Goal: Check status: Check status

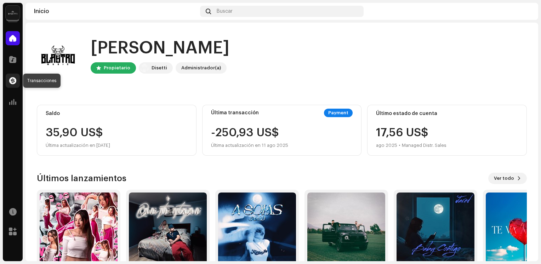
click at [10, 87] on div at bounding box center [13, 81] width 14 height 14
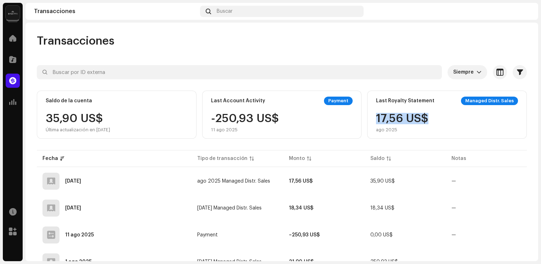
drag, startPoint x: 541, startPoint y: 108, endPoint x: 541, endPoint y: 117, distance: 8.5
click at [541, 117] on html "Blastro Music Inicio Catálogo Transacciones Estadísticas Recursos [PERSON_NAME]…" at bounding box center [270, 132] width 541 height 264
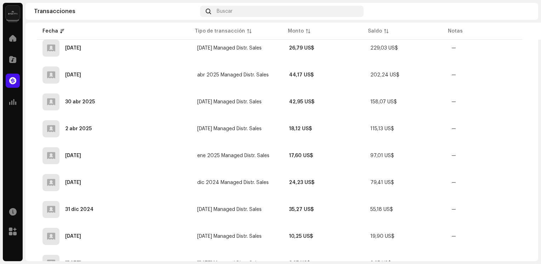
scroll to position [276, 0]
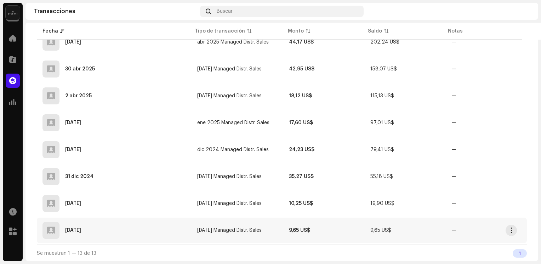
click at [358, 231] on td "9,65 US$" at bounding box center [323, 231] width 81 height 26
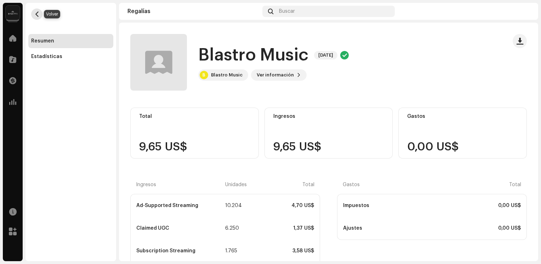
click at [33, 13] on button "button" at bounding box center [36, 14] width 11 height 11
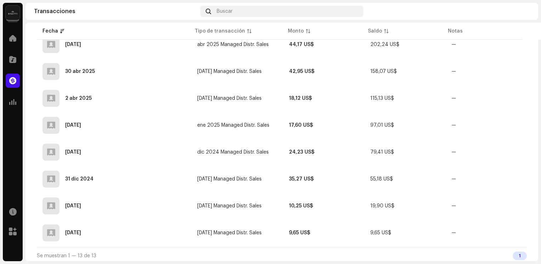
scroll to position [276, 0]
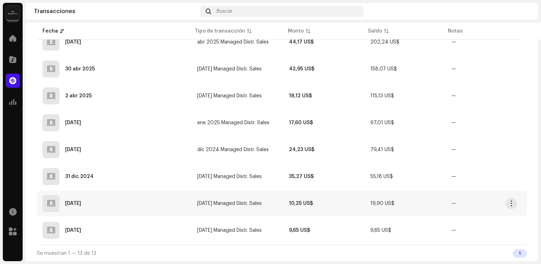
click at [266, 210] on td "[DATE] Managed Distr. Sales" at bounding box center [238, 204] width 92 height 26
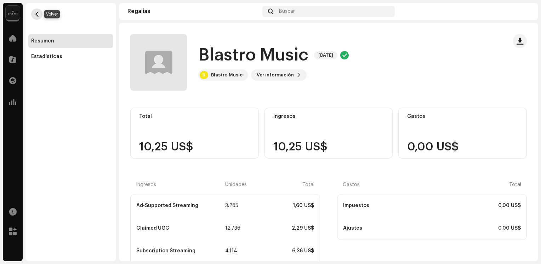
click at [38, 15] on span "button" at bounding box center [36, 14] width 5 height 6
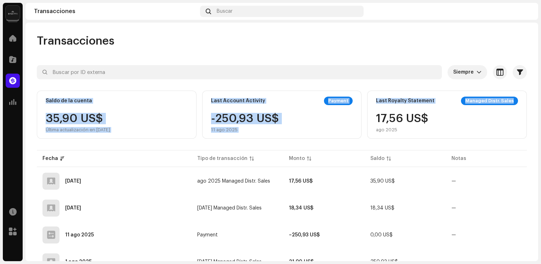
drag, startPoint x: 542, startPoint y: 83, endPoint x: 539, endPoint y: 96, distance: 12.8
click at [539, 96] on div "Blastro Music Inicio Catálogo Transacciones Estadísticas Recursos [PERSON_NAME]…" at bounding box center [270, 132] width 541 height 264
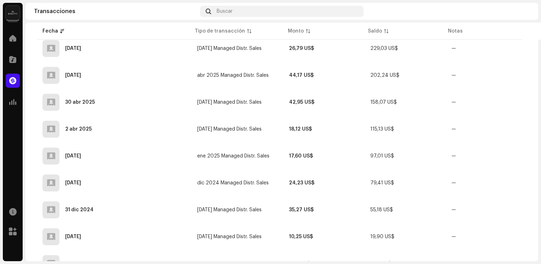
scroll to position [276, 0]
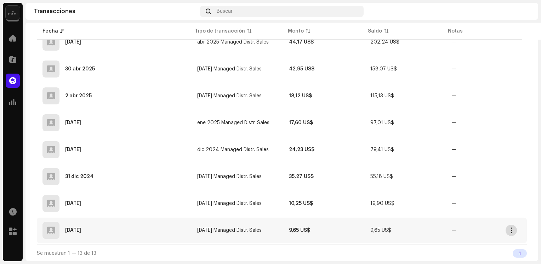
click at [510, 232] on span "button" at bounding box center [511, 231] width 5 height 6
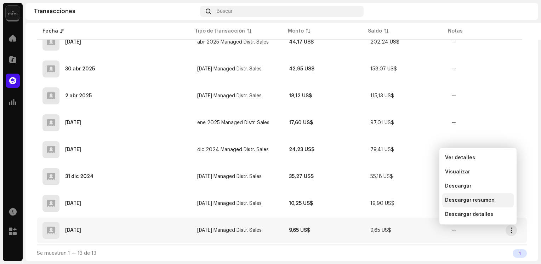
click at [480, 199] on span "Descargar resumen" at bounding box center [470, 201] width 50 height 6
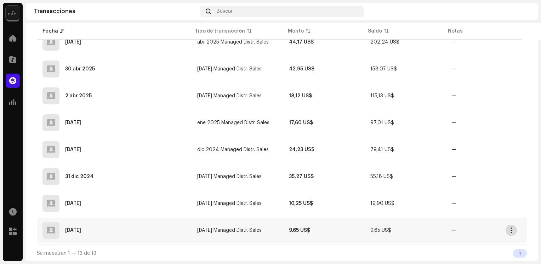
click at [513, 229] on span "button" at bounding box center [511, 231] width 5 height 6
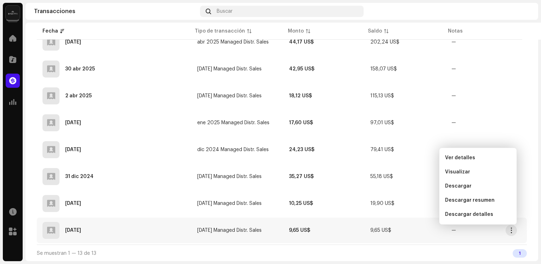
click at [123, 234] on div "[DATE]" at bounding box center [114, 230] width 143 height 17
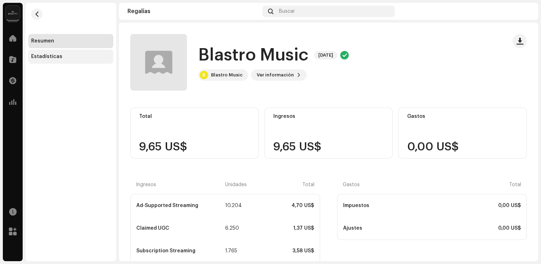
click at [52, 60] on div "Estadísticas" at bounding box center [70, 57] width 85 height 14
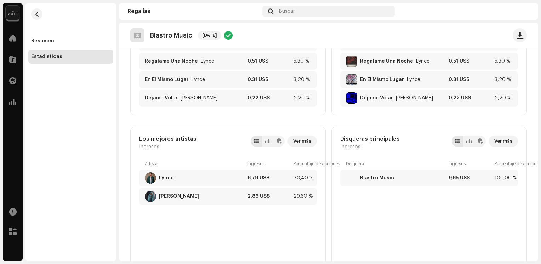
scroll to position [119, 0]
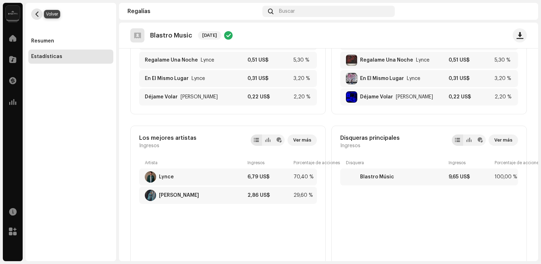
click at [38, 15] on span "button" at bounding box center [36, 14] width 5 height 6
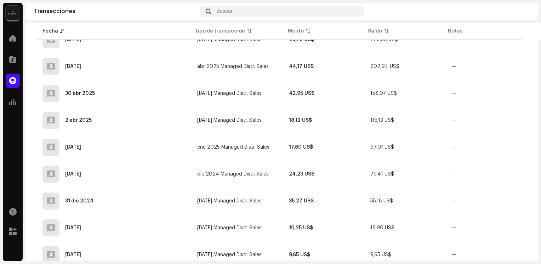
scroll to position [276, 0]
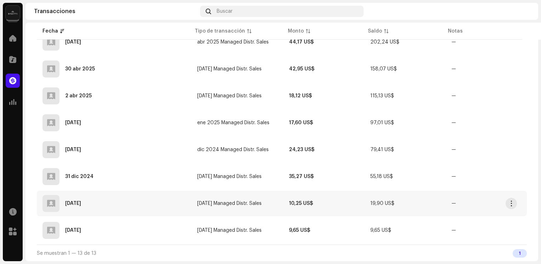
click at [177, 206] on div "[DATE]" at bounding box center [114, 203] width 143 height 17
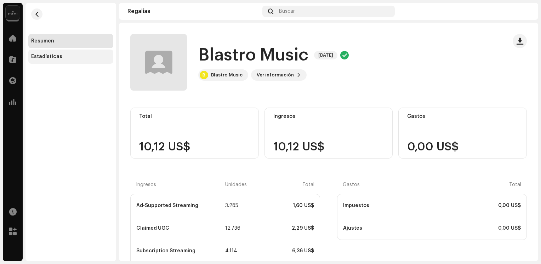
click at [41, 52] on div "Estadísticas" at bounding box center [70, 57] width 85 height 14
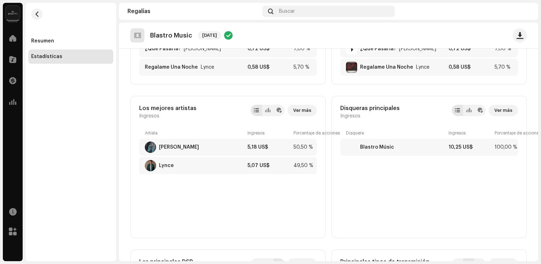
scroll to position [151, 0]
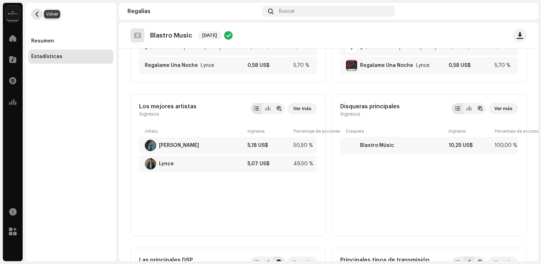
click at [37, 12] on span "button" at bounding box center [36, 14] width 5 height 6
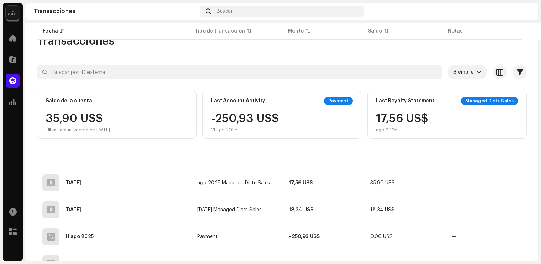
scroll to position [276, 0]
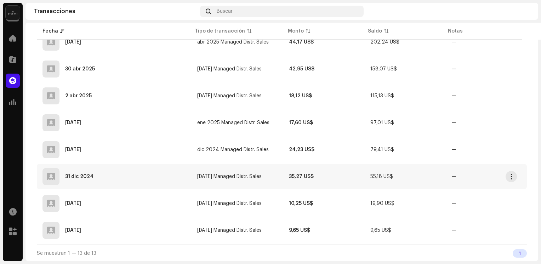
click at [232, 175] on span "[DATE] Managed Distr. Sales" at bounding box center [229, 176] width 64 height 5
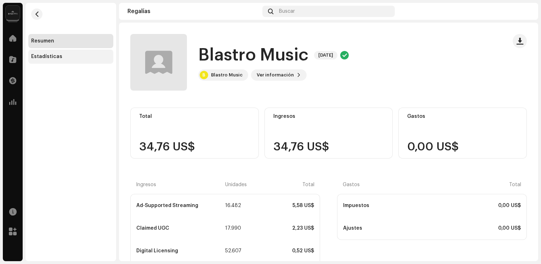
click at [51, 59] on div "Estadísticas" at bounding box center [46, 57] width 31 height 6
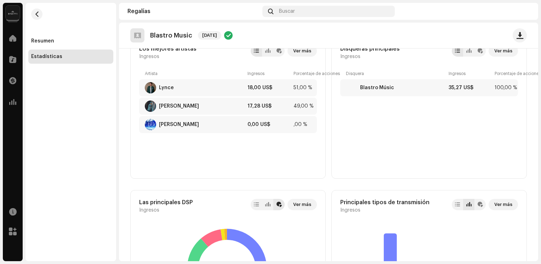
scroll to position [205, 0]
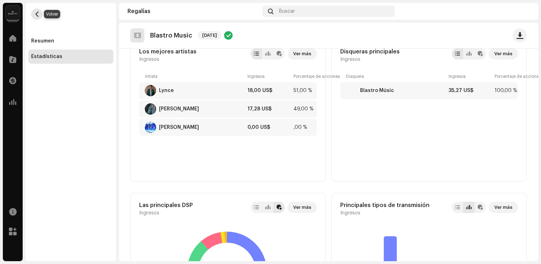
click at [35, 16] on span "button" at bounding box center [36, 14] width 5 height 6
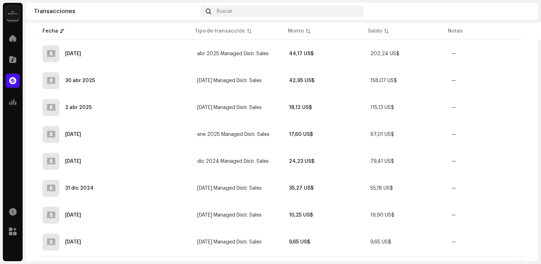
scroll to position [276, 0]
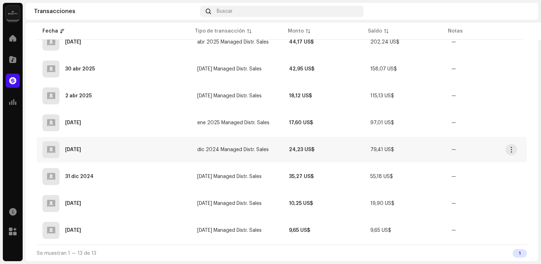
click at [228, 152] on td "dic 2024 Managed Distr. Sales" at bounding box center [238, 150] width 92 height 26
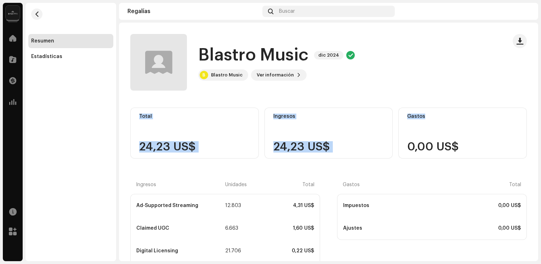
drag, startPoint x: 533, startPoint y: 65, endPoint x: 535, endPoint y: 93, distance: 28.0
click at [535, 93] on div "Blastro Music dic 2024 Blastro Music dic 2024 B Blastro Music Ver información T…" at bounding box center [328, 142] width 419 height 239
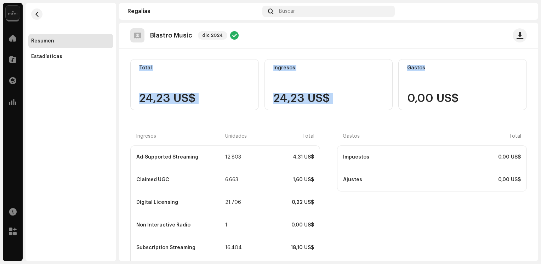
scroll to position [155, 0]
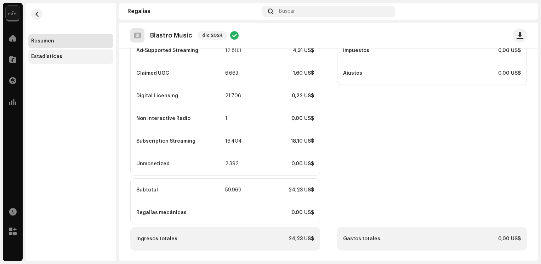
click at [68, 60] on div "Estadísticas" at bounding box center [70, 57] width 85 height 14
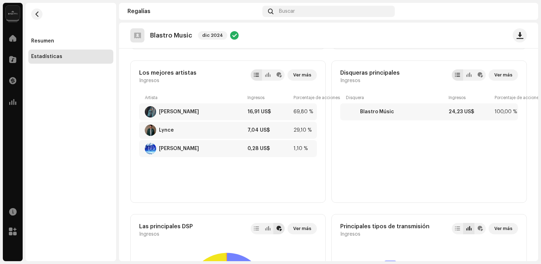
scroll to position [190, 0]
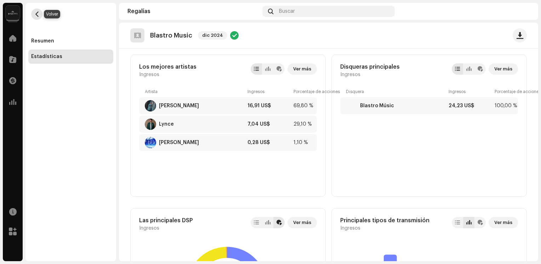
click at [38, 18] on button "button" at bounding box center [36, 14] width 11 height 11
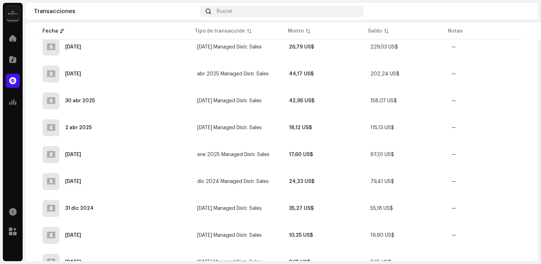
scroll to position [276, 0]
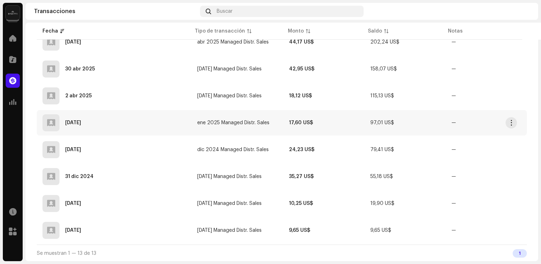
click at [244, 127] on td "ene 2025 Managed Distr. Sales" at bounding box center [238, 123] width 92 height 26
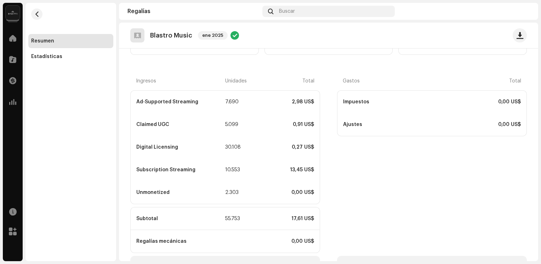
scroll to position [132, 0]
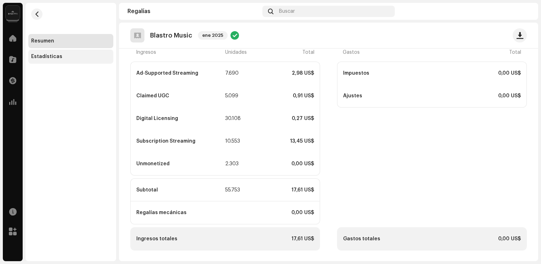
click at [69, 62] on div "Estadísticas" at bounding box center [70, 57] width 85 height 14
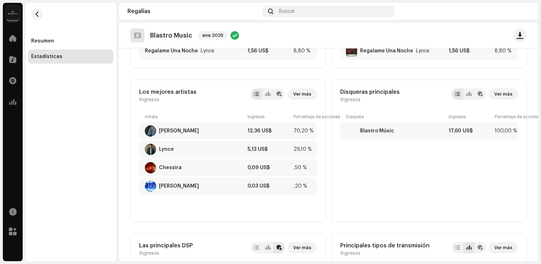
scroll to position [168, 0]
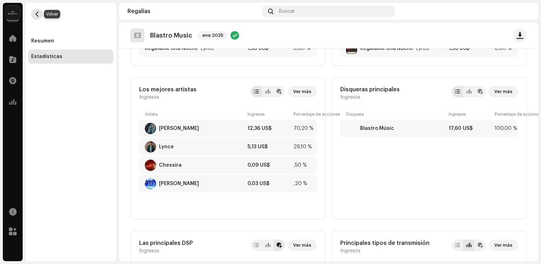
click at [36, 13] on span "button" at bounding box center [36, 14] width 5 height 6
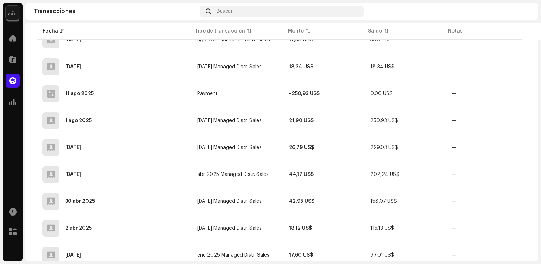
scroll to position [276, 0]
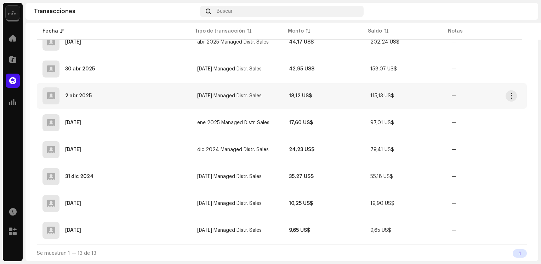
click at [230, 96] on span "[DATE] Managed Distr. Sales" at bounding box center [229, 96] width 64 height 5
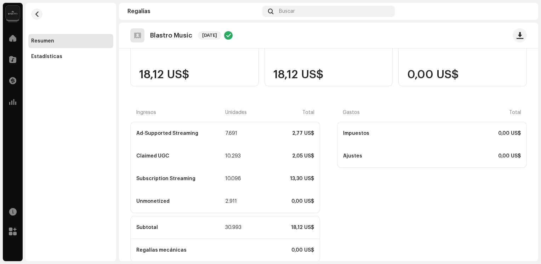
scroll to position [110, 0]
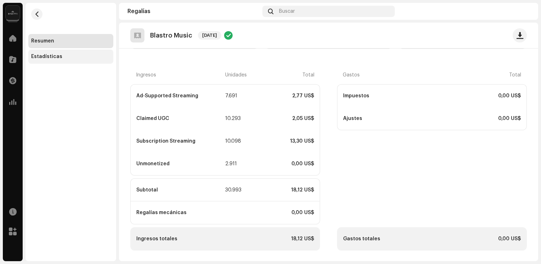
click at [44, 54] on div "Estadísticas" at bounding box center [46, 57] width 31 height 6
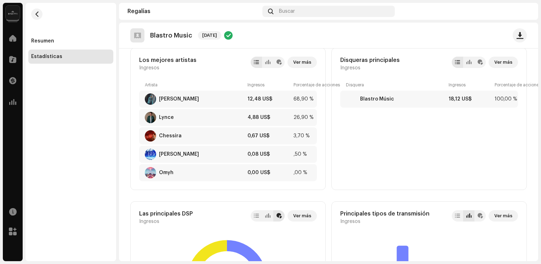
scroll to position [197, 0]
click at [39, 18] on button "button" at bounding box center [36, 14] width 11 height 11
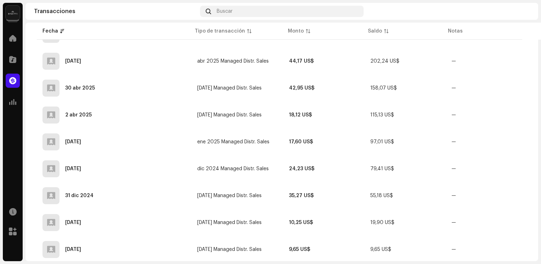
scroll to position [276, 0]
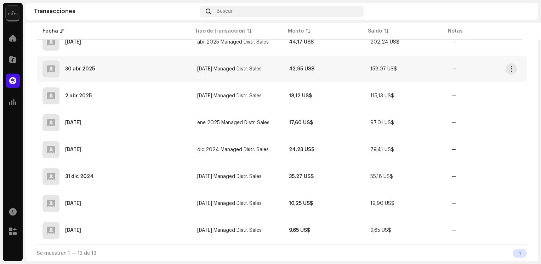
click at [316, 74] on td "42,95 US$" at bounding box center [323, 69] width 81 height 26
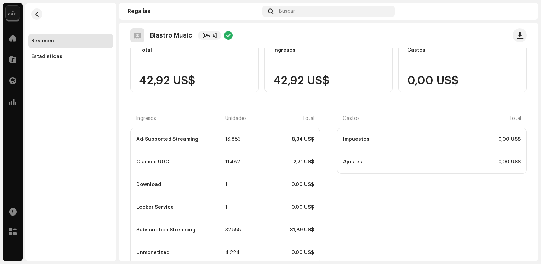
scroll to position [155, 0]
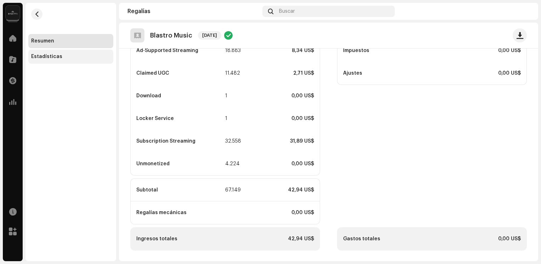
click at [67, 53] on div "Estadísticas" at bounding box center [70, 57] width 85 height 14
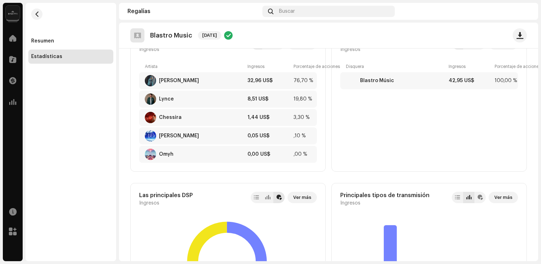
scroll to position [200, 0]
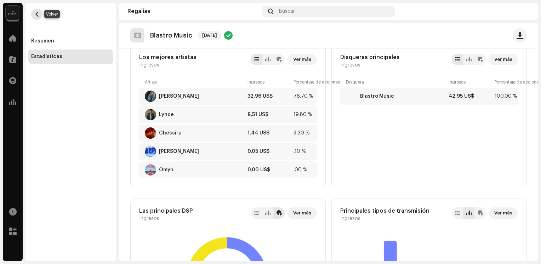
click at [34, 15] on span "button" at bounding box center [36, 14] width 5 height 6
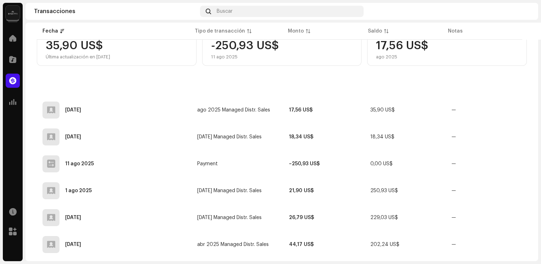
scroll to position [276, 0]
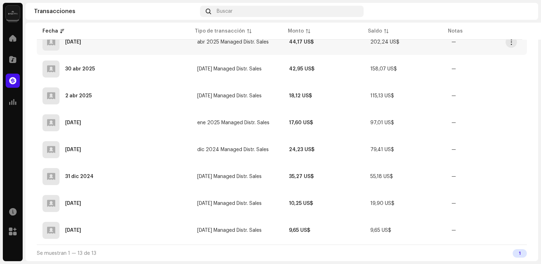
click at [253, 41] on span "abr 2025 Managed Distr. Sales" at bounding box center [233, 42] width 72 height 5
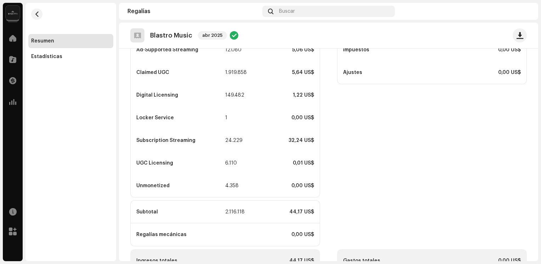
scroll to position [162, 0]
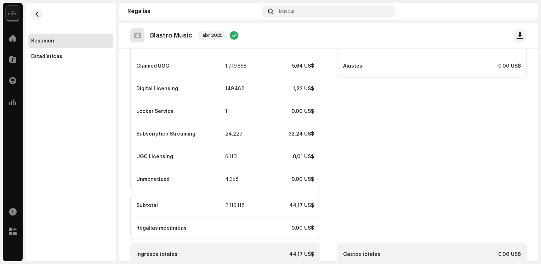
click at [55, 64] on div "Resumen Estadísticas" at bounding box center [71, 132] width 91 height 259
click at [60, 59] on div "Estadísticas" at bounding box center [46, 57] width 31 height 6
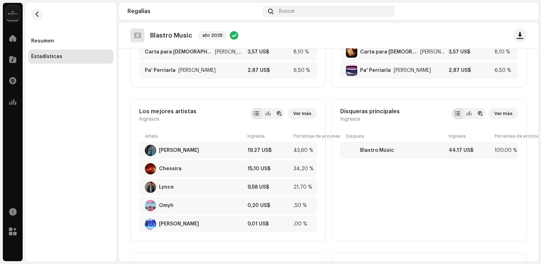
scroll to position [151, 0]
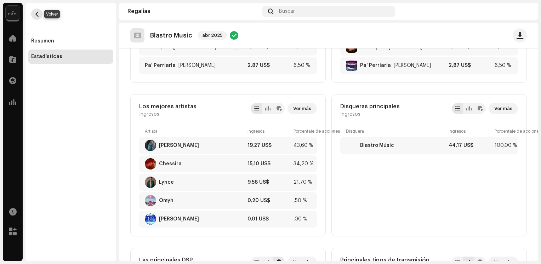
click at [40, 16] on button "button" at bounding box center [36, 14] width 11 height 11
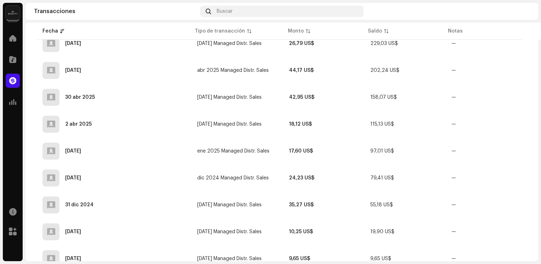
scroll to position [233, 0]
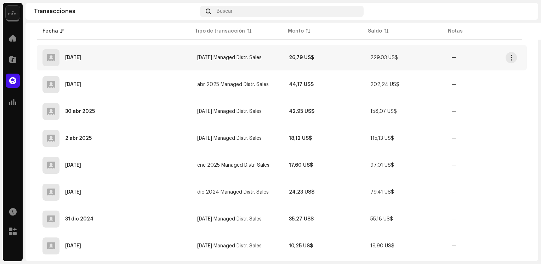
click at [249, 54] on td "[DATE] Managed Distr. Sales" at bounding box center [238, 58] width 92 height 26
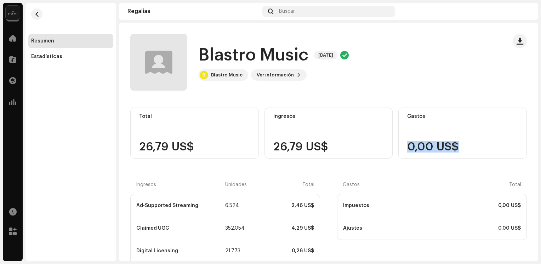
drag, startPoint x: 533, startPoint y: 124, endPoint x: 536, endPoint y: 163, distance: 38.7
click at [536, 163] on div "Blastro Music [DATE] Blastro Music [DATE] B Blastro Music Ver información Total…" at bounding box center [328, 142] width 419 height 239
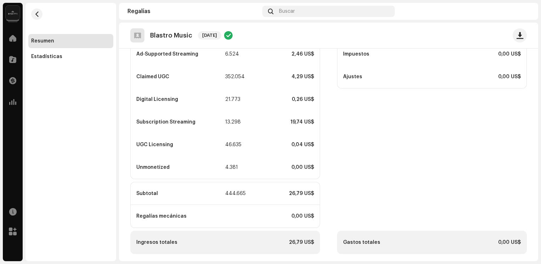
scroll to position [155, 0]
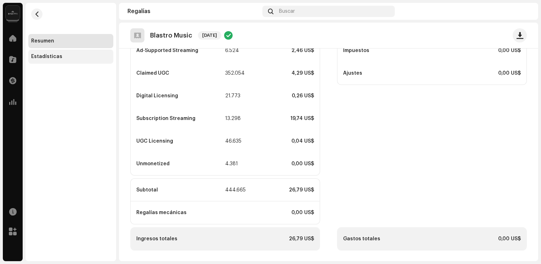
click at [51, 62] on div "Estadísticas" at bounding box center [70, 57] width 85 height 14
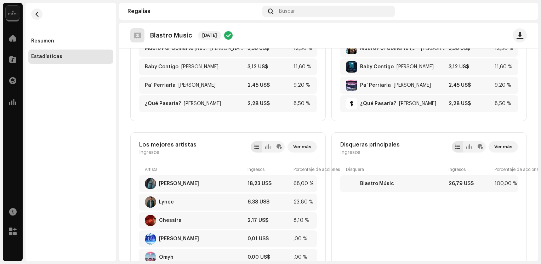
scroll to position [120, 0]
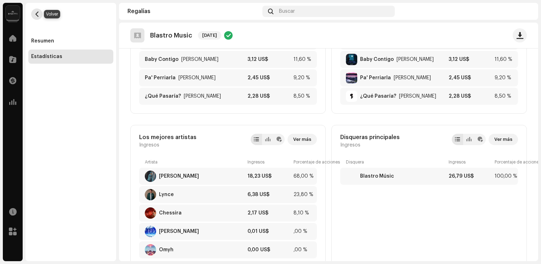
click at [40, 13] on button "button" at bounding box center [36, 14] width 11 height 11
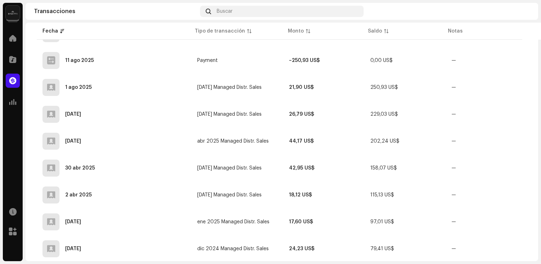
scroll to position [162, 0]
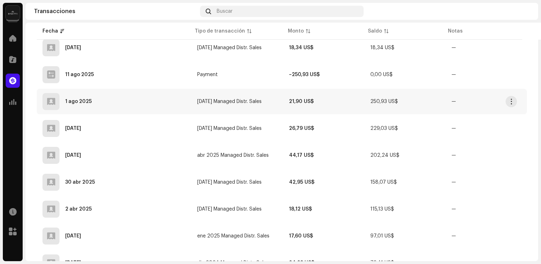
click at [135, 93] on div "1 ago 2025" at bounding box center [114, 101] width 143 height 17
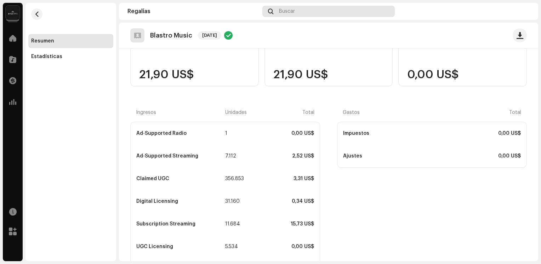
scroll to position [65, 0]
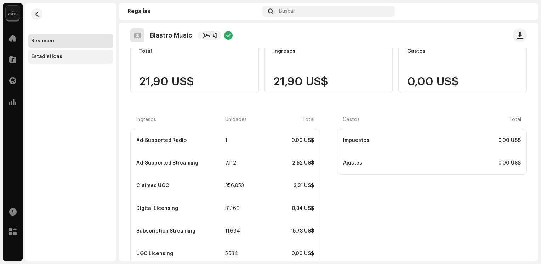
click at [34, 55] on div "Estadísticas" at bounding box center [46, 57] width 31 height 6
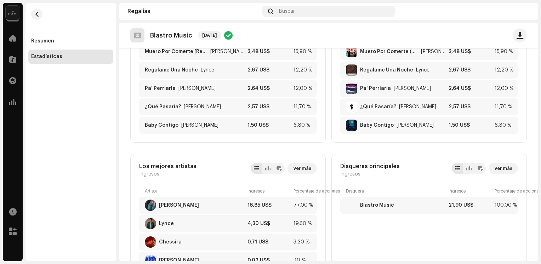
scroll to position [91, 0]
click at [38, 16] on span "button" at bounding box center [36, 14] width 5 height 6
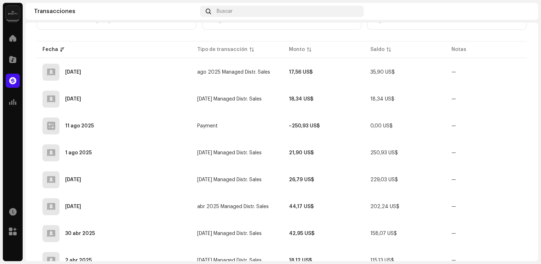
scroll to position [110, 0]
